Goal: Task Accomplishment & Management: Use online tool/utility

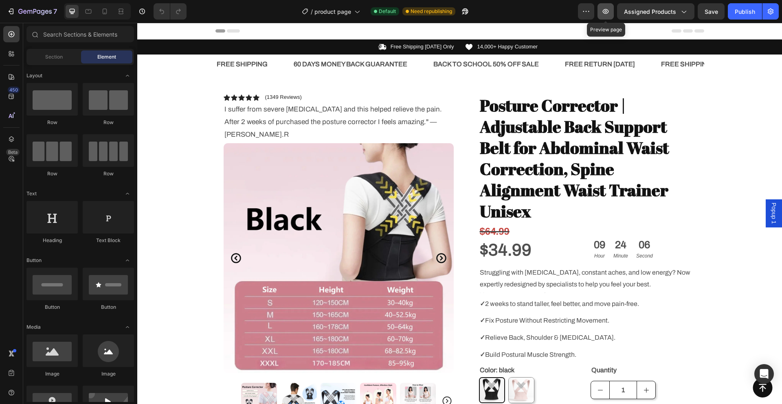
click at [607, 10] on icon "button" at bounding box center [605, 11] width 8 height 8
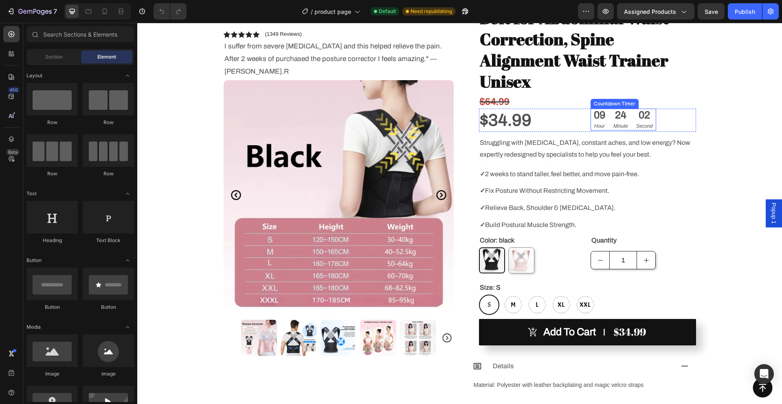
scroll to position [81, 0]
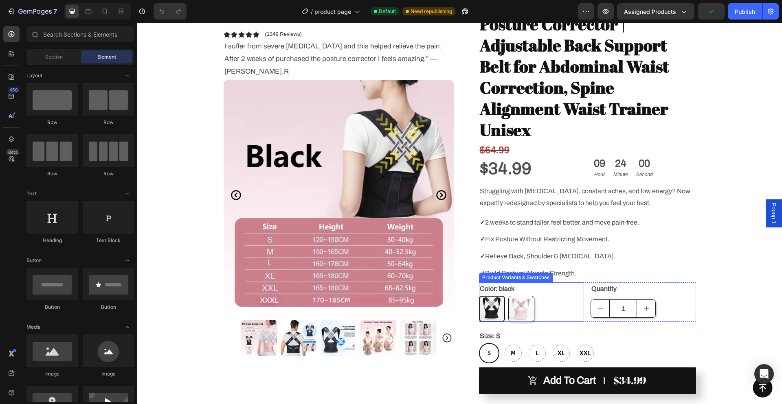
click at [523, 296] on img at bounding box center [520, 308] width 25 height 25
click at [508, 296] on input "Pink Pink" at bounding box center [508, 296] width 0 height 0
radio input "true"
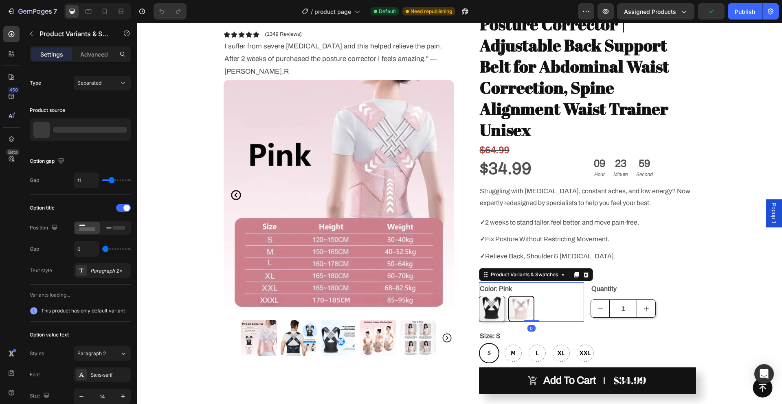
click at [493, 296] on img at bounding box center [491, 308] width 25 height 25
click at [479, 296] on input "black black" at bounding box center [478, 296] width 0 height 0
radio input "true"
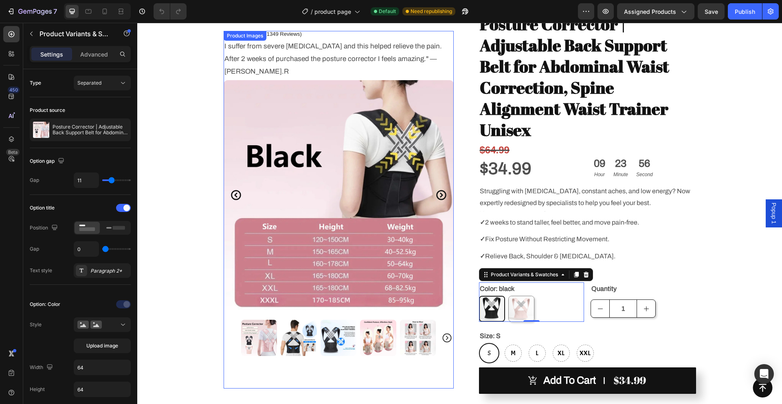
click at [257, 330] on img at bounding box center [259, 338] width 36 height 36
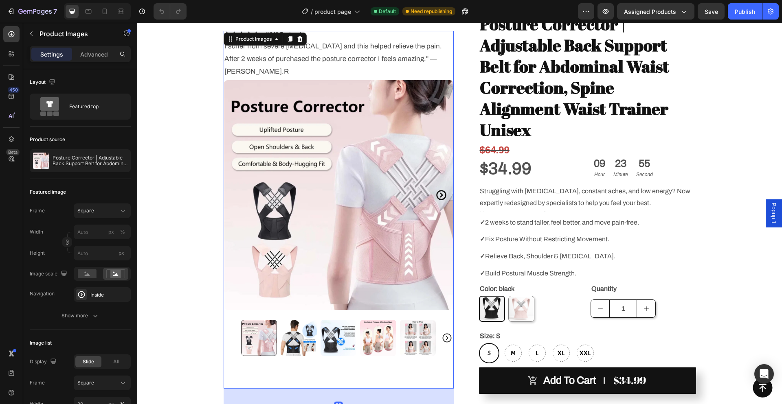
click at [285, 330] on img at bounding box center [298, 338] width 36 height 36
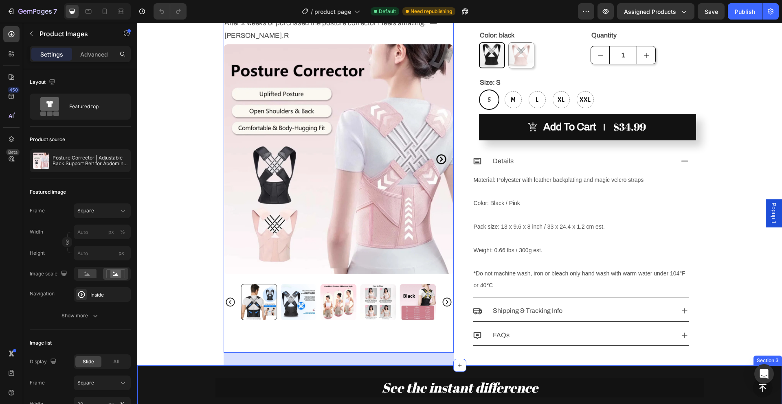
scroll to position [529, 0]
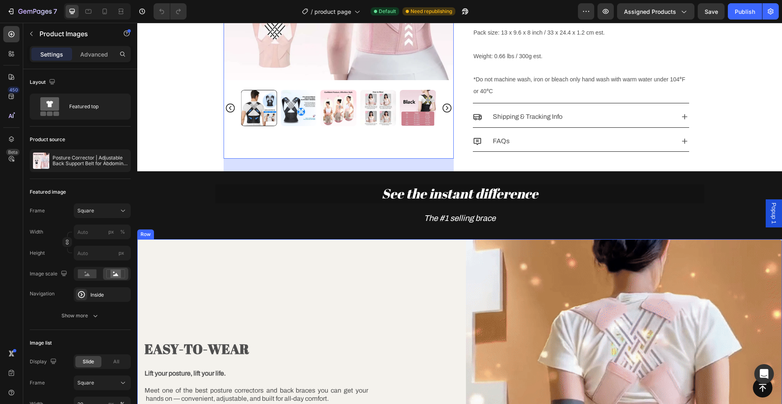
click at [284, 275] on div "EASY-TO-WEAR Heading Lift your posture, lift your life. Meet one of the best po…" at bounding box center [295, 397] width 316 height 316
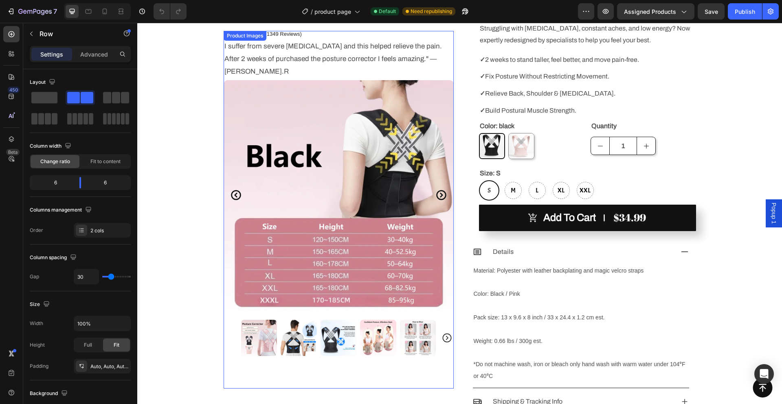
scroll to position [0, 0]
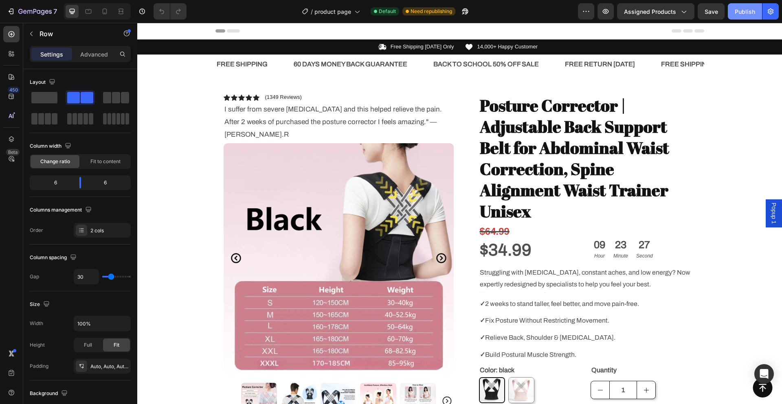
click at [738, 9] on div "Publish" at bounding box center [744, 11] width 20 height 9
click at [771, 13] on icon "button" at bounding box center [770, 12] width 6 height 6
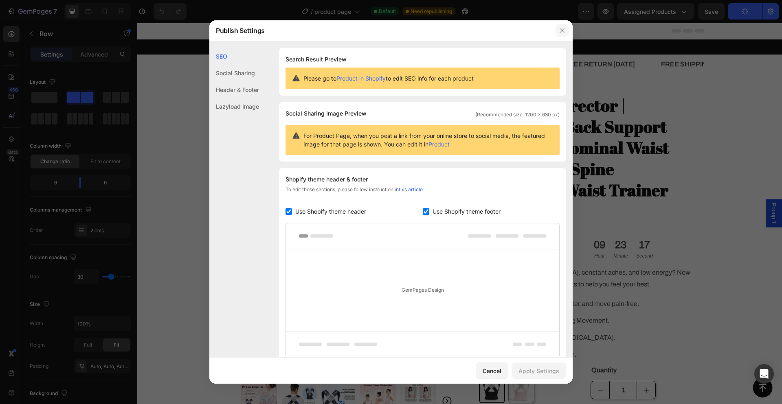
click at [564, 30] on icon "button" at bounding box center [562, 30] width 7 height 7
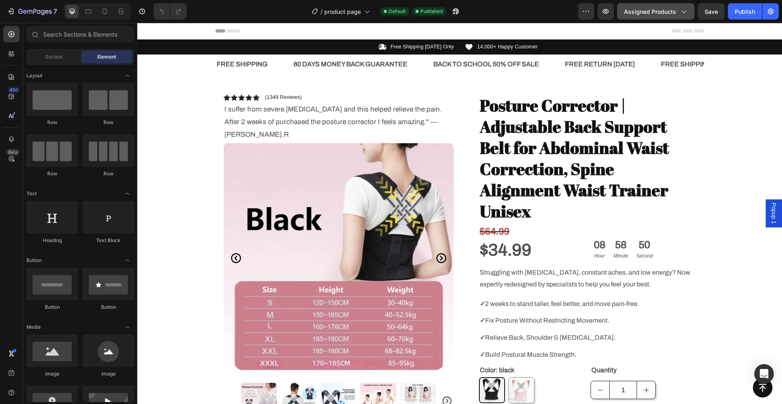
click at [679, 9] on div "Assigned Products" at bounding box center [656, 11] width 64 height 9
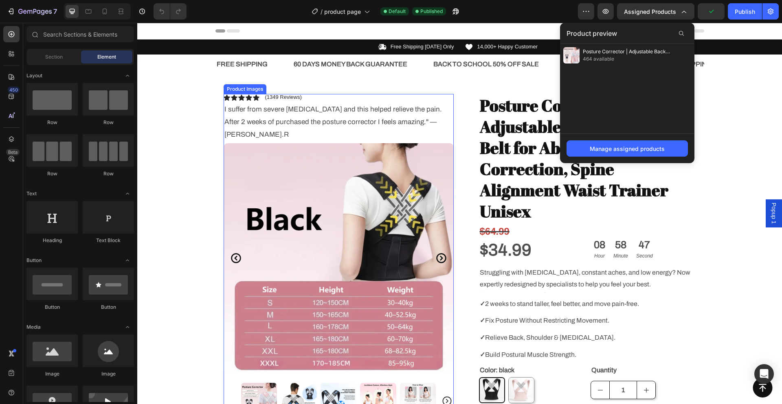
click at [305, 174] on img at bounding box center [338, 258] width 230 height 230
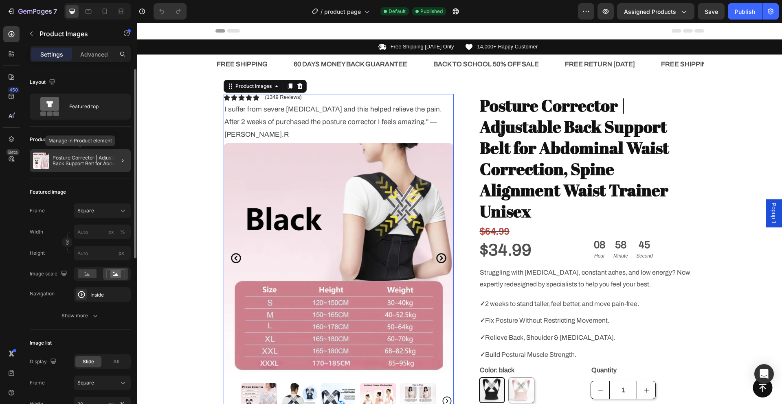
click at [77, 159] on p "Posture Corrector | Adjustable Back Support Belt for Abdominal Waist Correction…" at bounding box center [90, 160] width 75 height 11
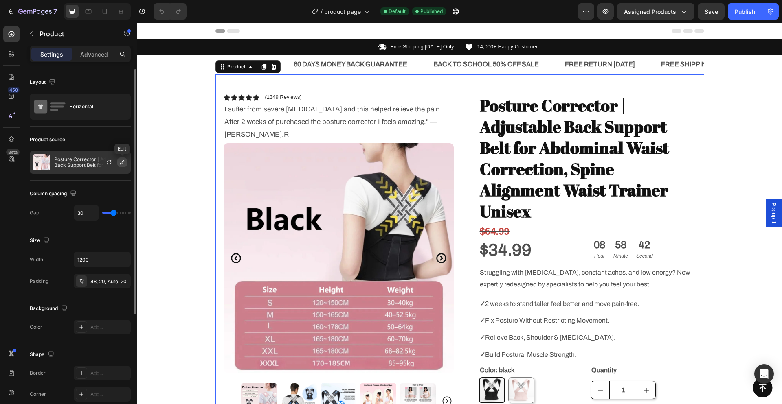
click at [119, 162] on icon "button" at bounding box center [122, 162] width 7 height 7
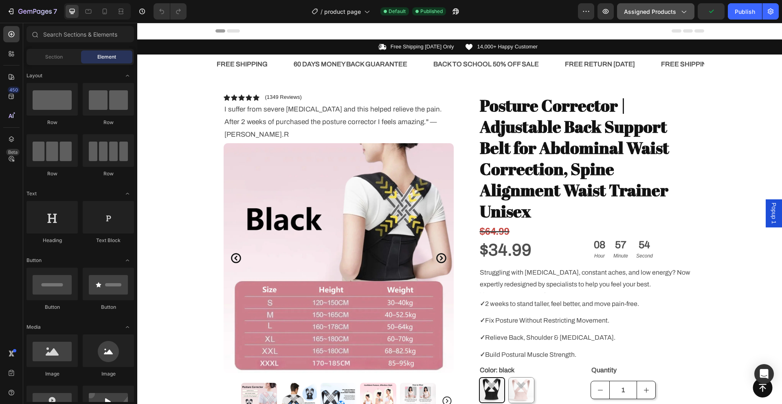
click at [656, 14] on span "Assigned Products" at bounding box center [650, 11] width 52 height 9
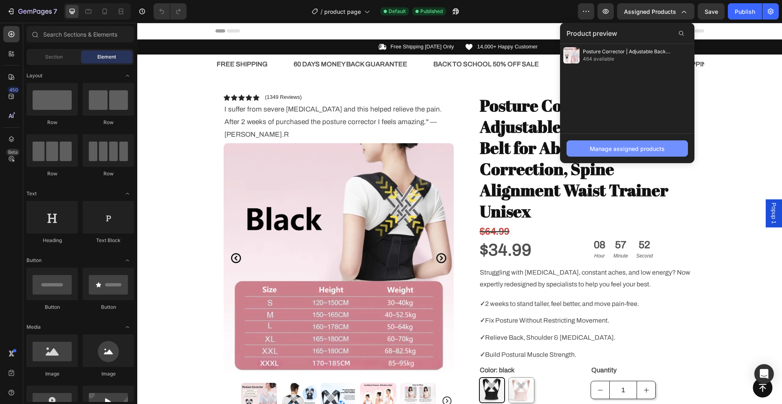
click at [624, 149] on div "Manage assigned products" at bounding box center [626, 149] width 75 height 9
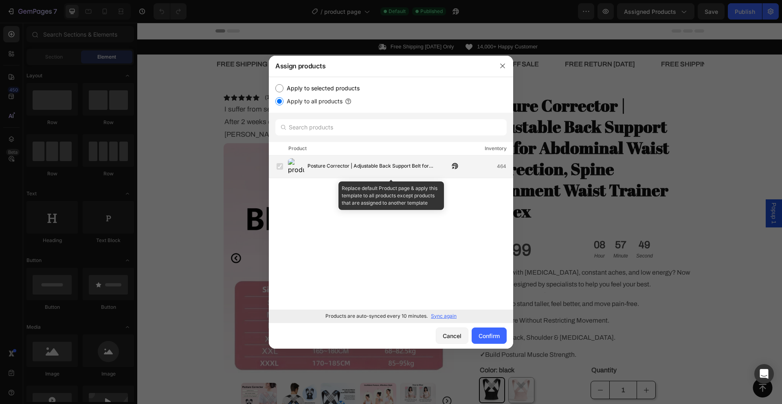
click at [313, 164] on span "Posture Corrector | Adjustable Back Support Belt for Abdominal Waist Correction…" at bounding box center [378, 166] width 142 height 9
click at [282, 164] on label at bounding box center [279, 166] width 7 height 7
click at [282, 165] on label at bounding box center [279, 166] width 7 height 7
click at [280, 165] on label at bounding box center [279, 166] width 7 height 7
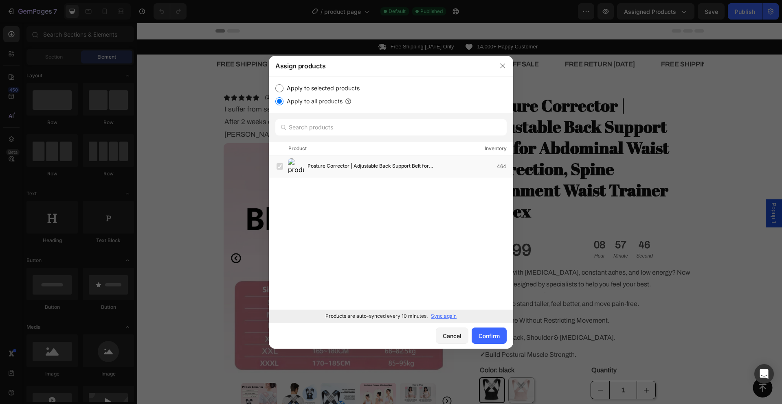
click at [446, 315] on p "Sync again" at bounding box center [444, 316] width 26 height 7
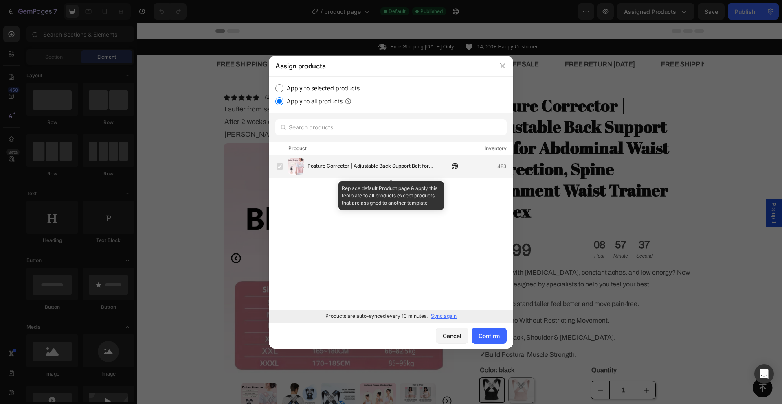
click at [279, 168] on label at bounding box center [279, 166] width 7 height 7
click at [339, 166] on span "Posture Corrector | Adjustable Back Support Belt for Abdominal Waist Correction" at bounding box center [378, 166] width 142 height 9
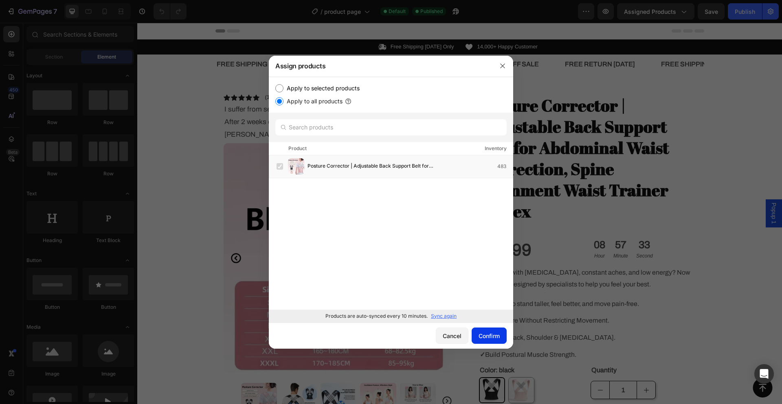
click at [495, 335] on div "Confirm" at bounding box center [488, 336] width 21 height 9
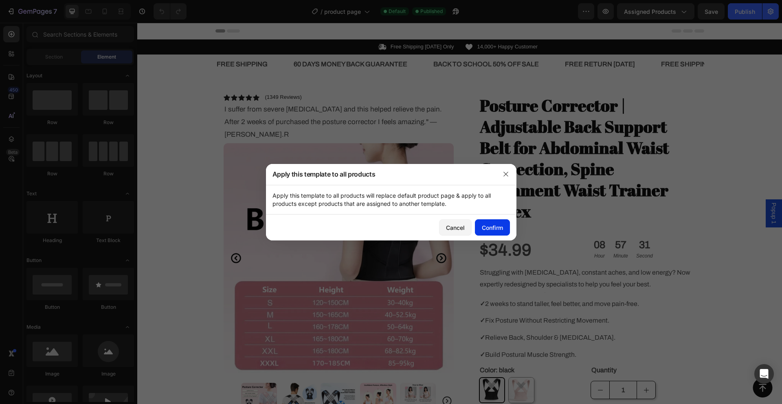
click at [494, 225] on div "Confirm" at bounding box center [492, 227] width 21 height 9
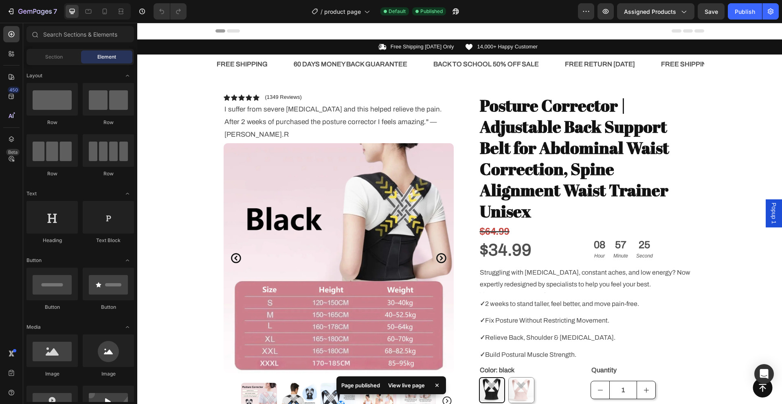
click at [406, 385] on div "View live page" at bounding box center [406, 385] width 46 height 11
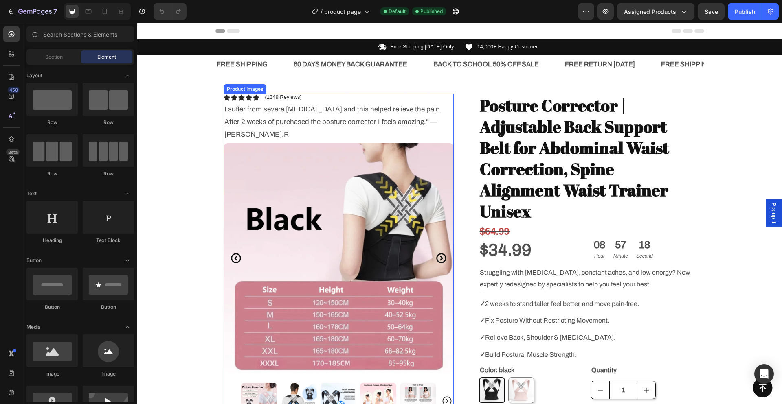
click at [288, 158] on img at bounding box center [338, 258] width 230 height 230
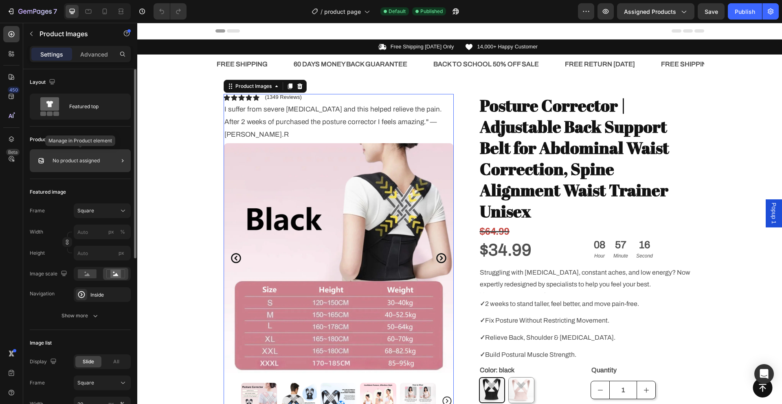
click at [85, 162] on p "No product assigned" at bounding box center [76, 161] width 47 height 6
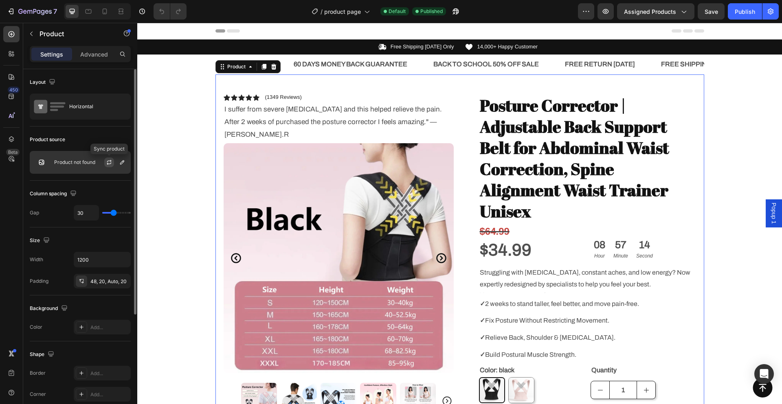
click at [110, 161] on icon "button" at bounding box center [109, 161] width 4 height 2
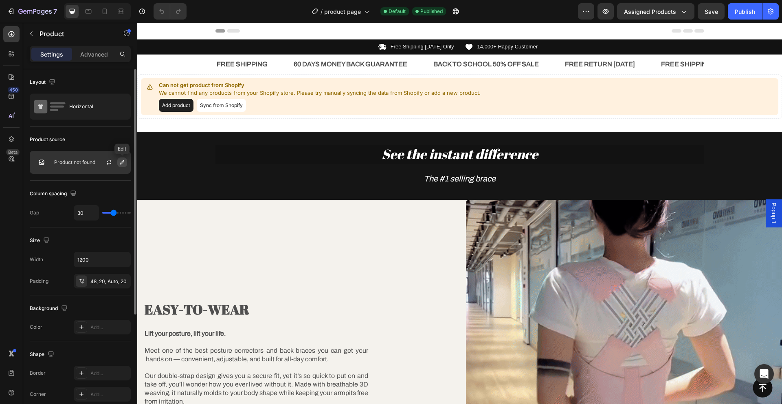
click at [122, 163] on icon "button" at bounding box center [122, 162] width 7 height 7
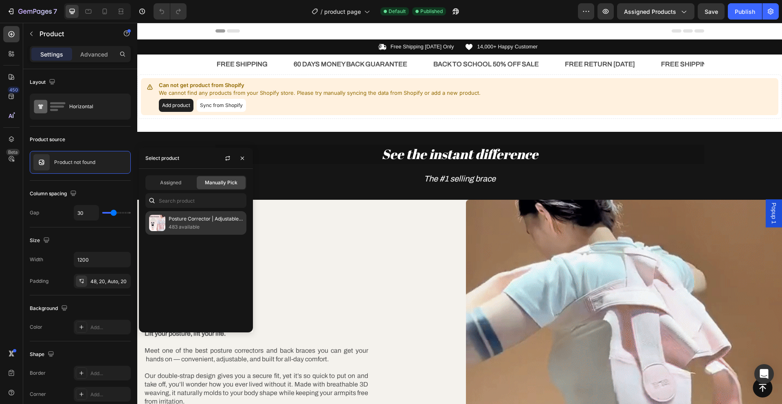
click at [191, 224] on p "483 available" at bounding box center [206, 227] width 74 height 8
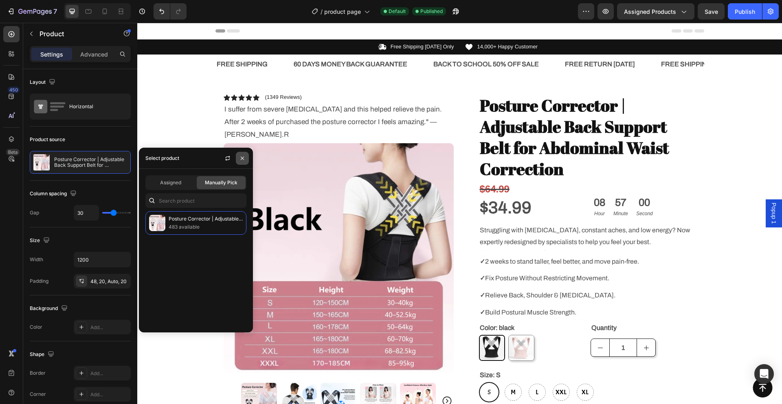
click at [237, 159] on button "button" at bounding box center [242, 158] width 13 height 13
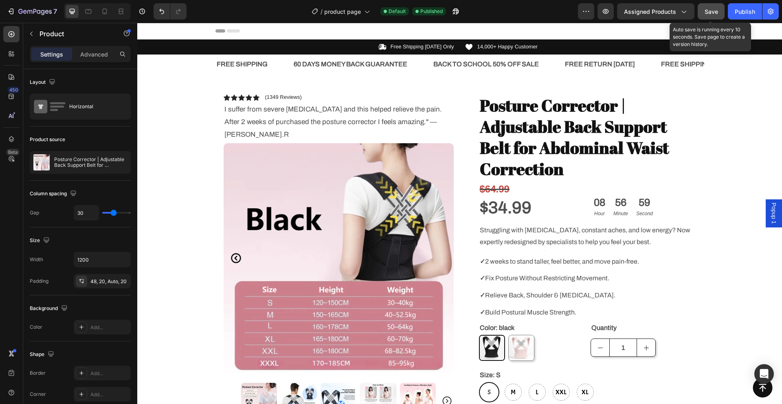
click at [708, 14] on span "Save" at bounding box center [710, 11] width 13 height 7
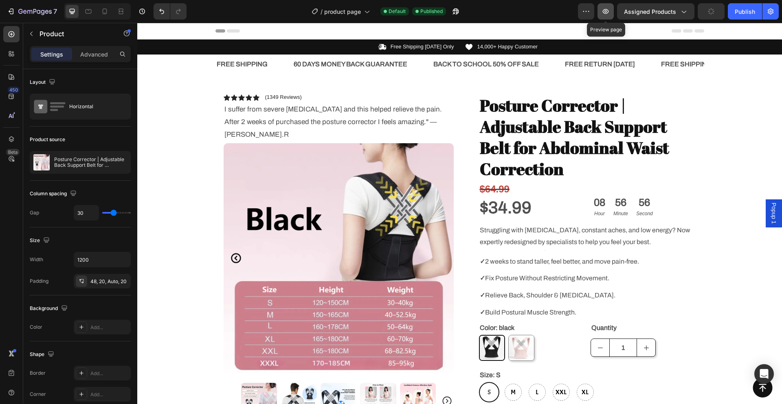
click at [605, 15] on icon "button" at bounding box center [605, 11] width 8 height 8
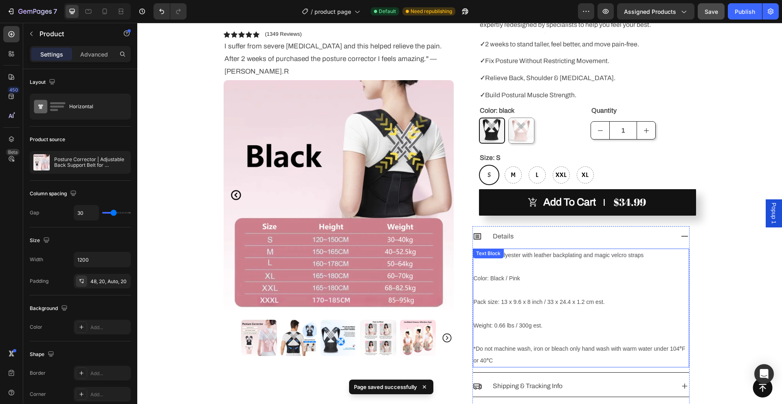
scroll to position [285, 0]
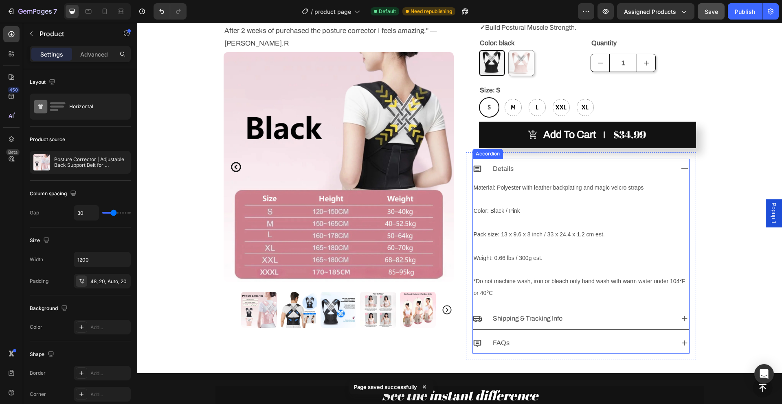
click at [680, 168] on icon at bounding box center [684, 168] width 9 height 9
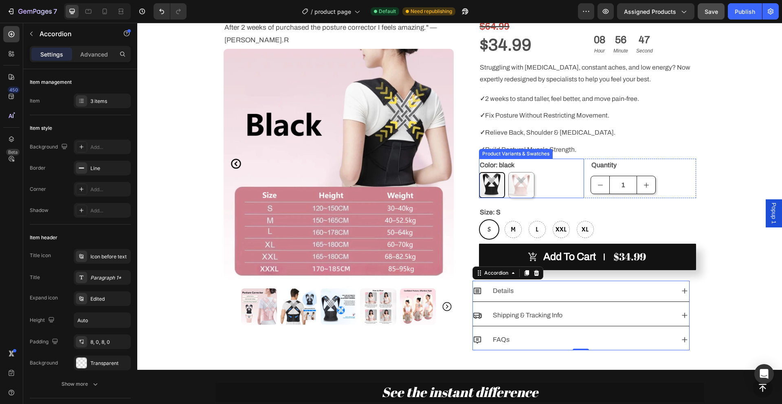
scroll to position [81, 0]
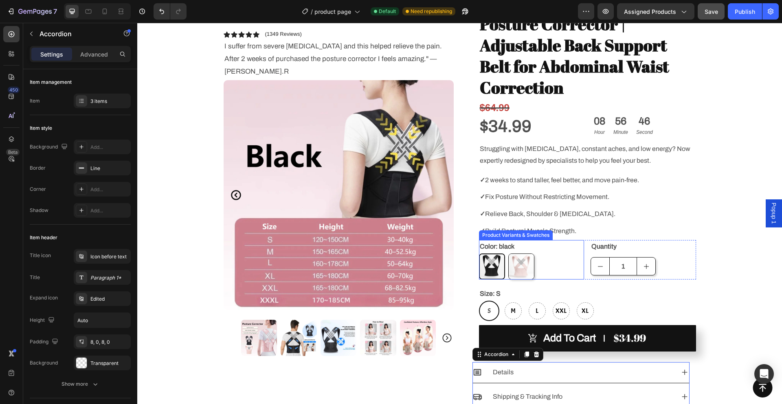
click at [516, 267] on img at bounding box center [520, 266] width 25 height 25
click at [508, 254] on input "Pink Pink" at bounding box center [508, 253] width 0 height 0
radio input "true"
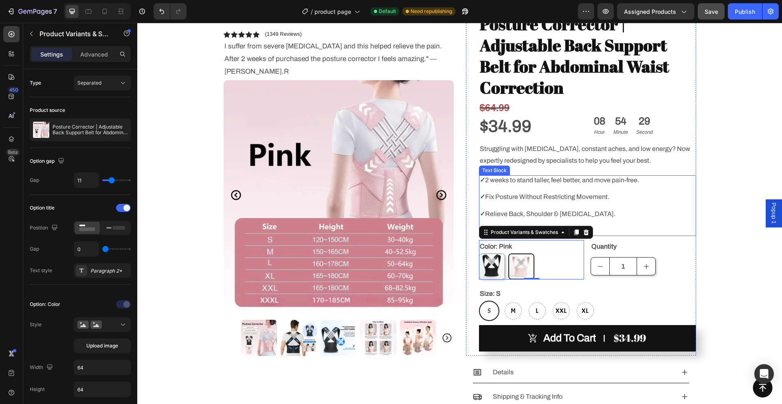
scroll to position [0, 0]
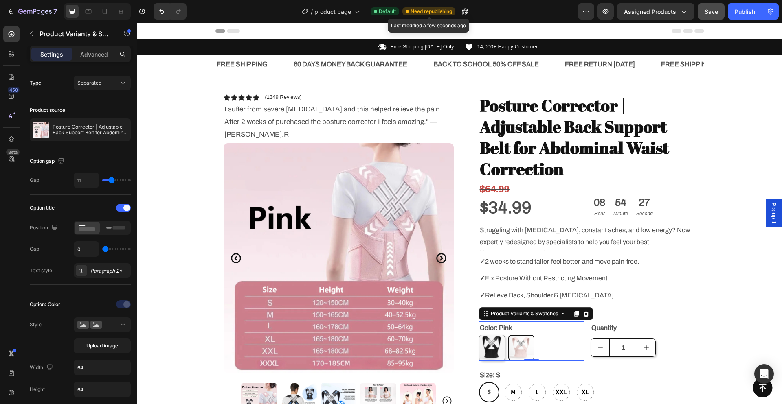
click at [426, 12] on span "Need republishing" at bounding box center [431, 11] width 42 height 7
click at [747, 15] on div "Publish" at bounding box center [744, 11] width 20 height 9
click at [771, 14] on icon "button" at bounding box center [770, 11] width 8 height 8
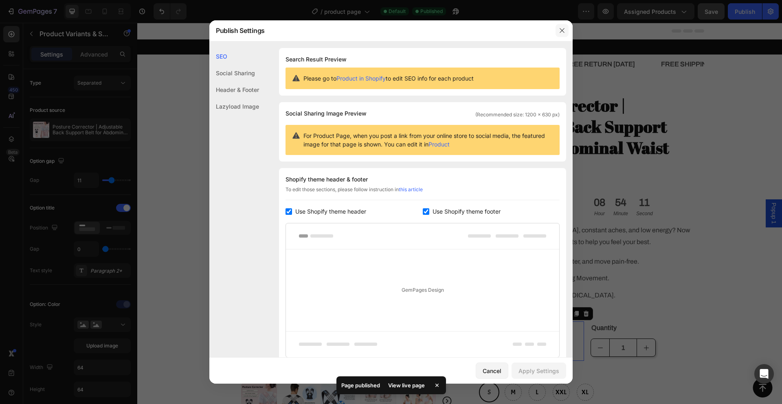
click at [561, 31] on icon "button" at bounding box center [562, 30] width 7 height 7
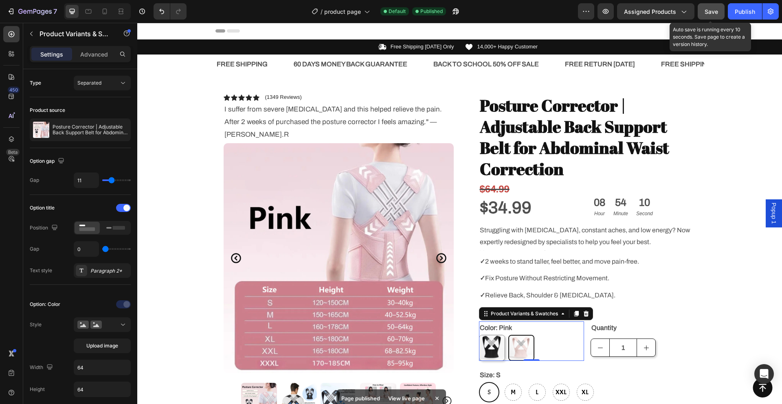
click at [716, 15] on span "Save" at bounding box center [710, 11] width 13 height 7
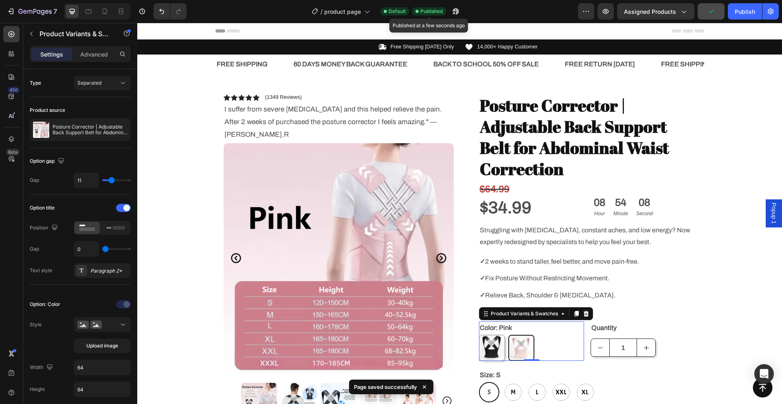
click at [422, 12] on span "Published" at bounding box center [431, 11] width 22 height 7
click at [604, 11] on icon "button" at bounding box center [606, 11] width 6 height 5
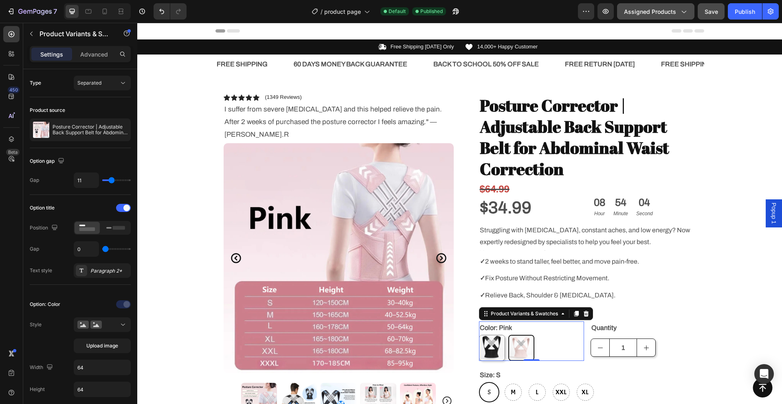
click at [663, 12] on span "Assigned Products" at bounding box center [650, 11] width 52 height 9
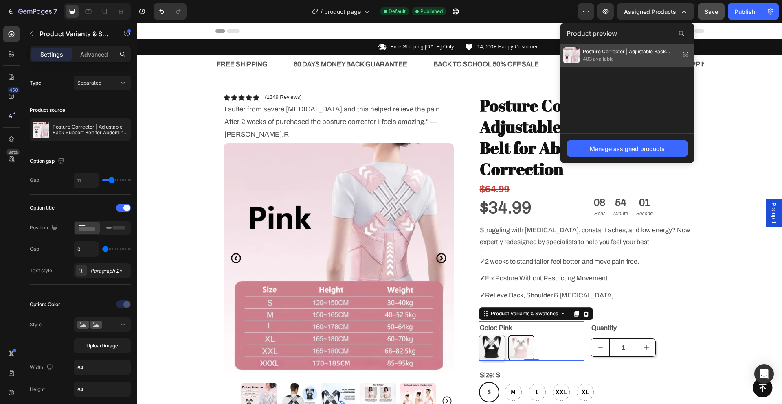
click at [688, 55] on icon at bounding box center [688, 55] width 0 height 0
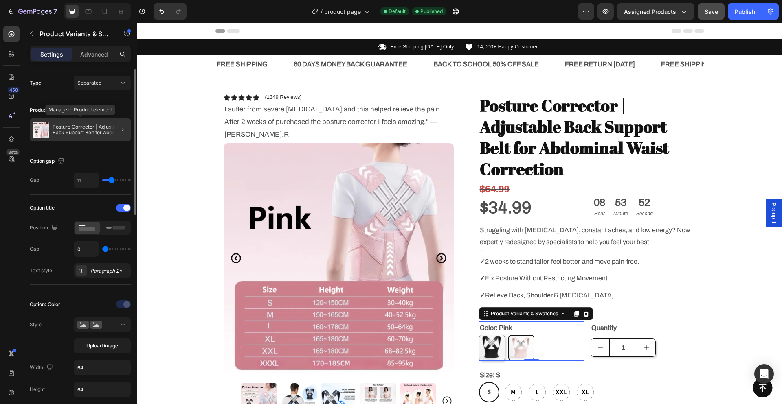
click at [82, 125] on p "Posture Corrector | Adjustable Back Support Belt for Abdominal Waist Correction" at bounding box center [90, 129] width 75 height 11
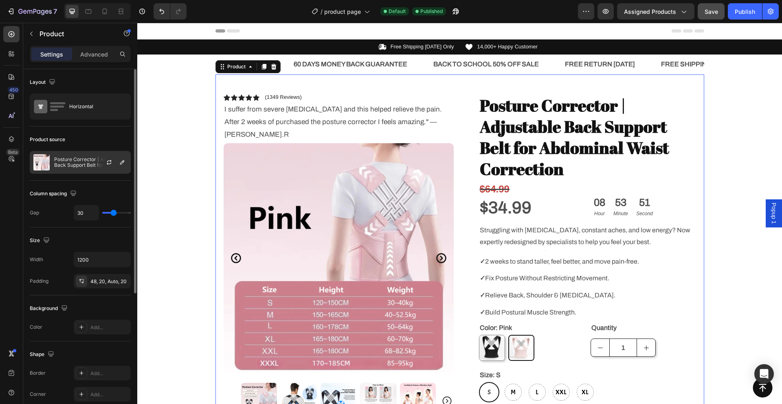
click at [93, 168] on div "Posture Corrector | Adjustable Back Support Belt for Abdominal Waist Correction" at bounding box center [80, 162] width 101 height 23
